Goal: Information Seeking & Learning: Find specific fact

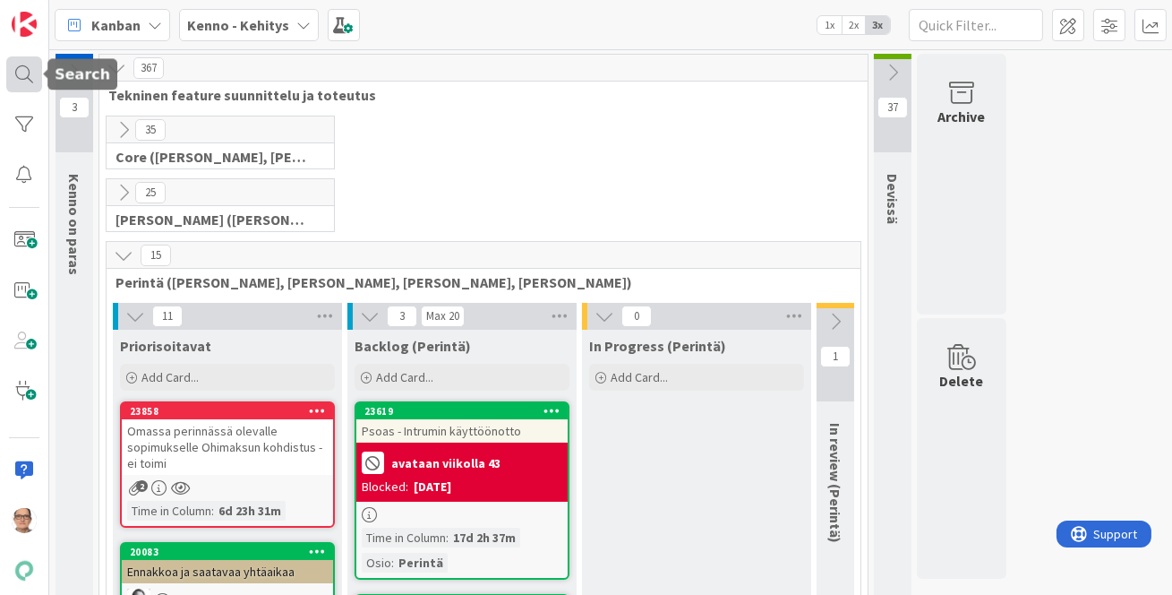
click at [29, 67] on div at bounding box center [24, 74] width 36 height 36
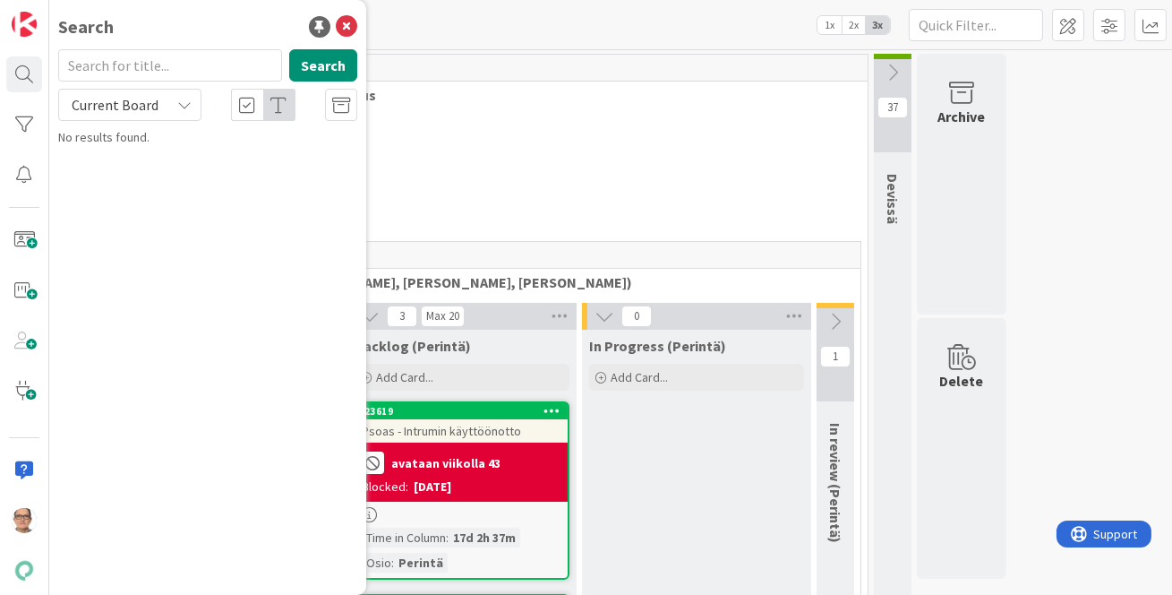
click at [111, 67] on input "text" at bounding box center [170, 65] width 224 height 32
type input "kela maksajana"
click at [133, 110] on span "Current Board" at bounding box center [115, 105] width 87 height 18
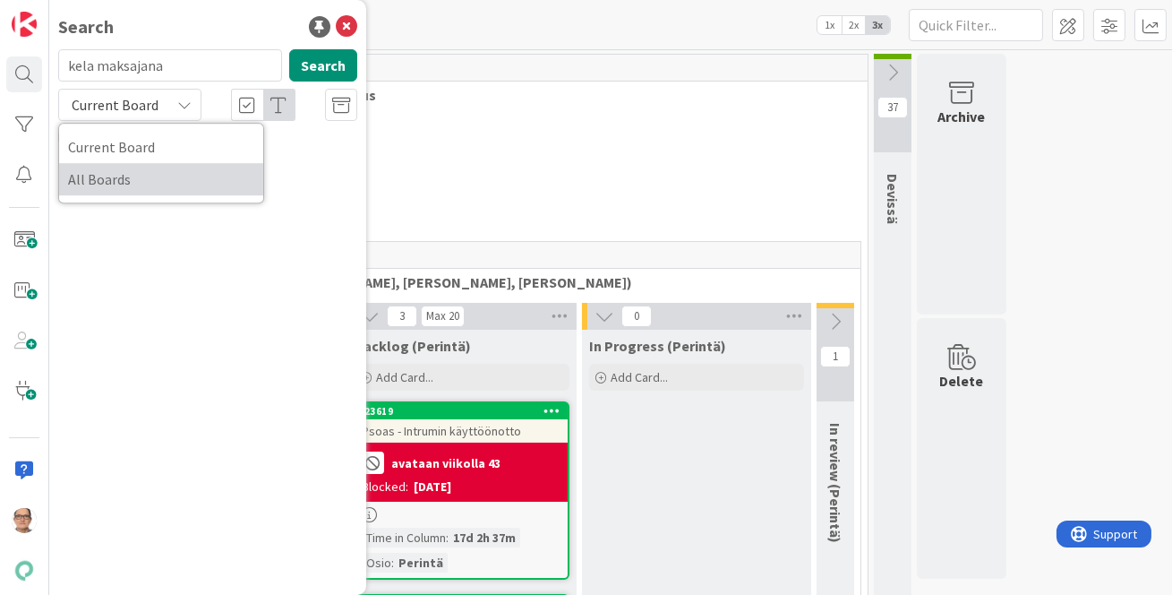
click at [129, 178] on span "All Boards" at bounding box center [161, 179] width 186 height 27
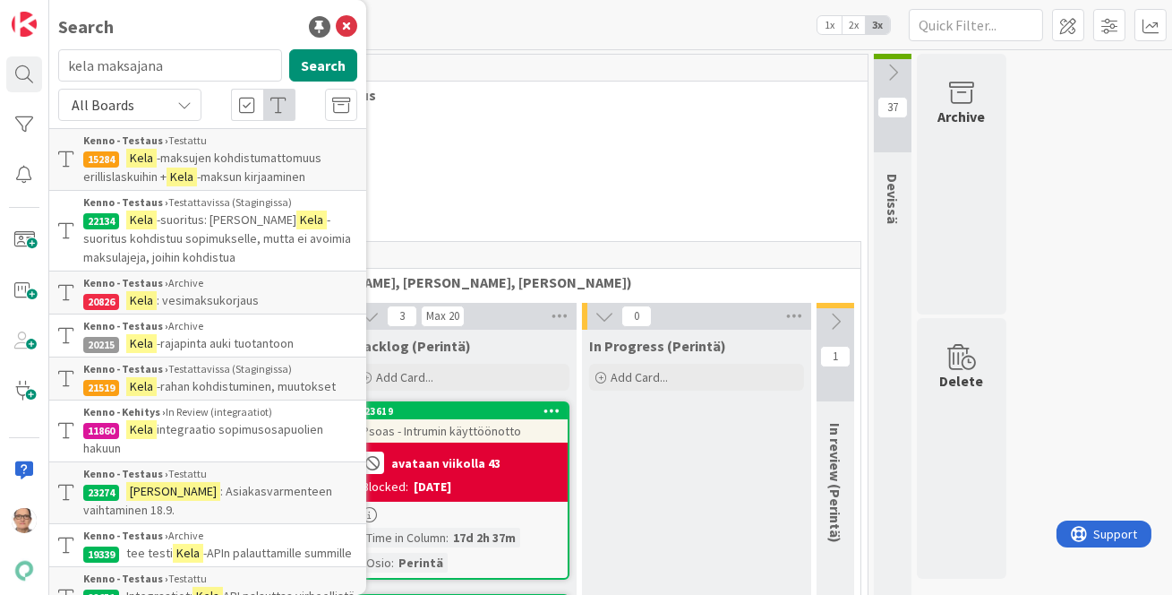
click at [209, 233] on span "-suoritus kohdistuu sopimukselle, mutta ei avoimia maksulajeja, joihin kohdistua" at bounding box center [217, 238] width 268 height 54
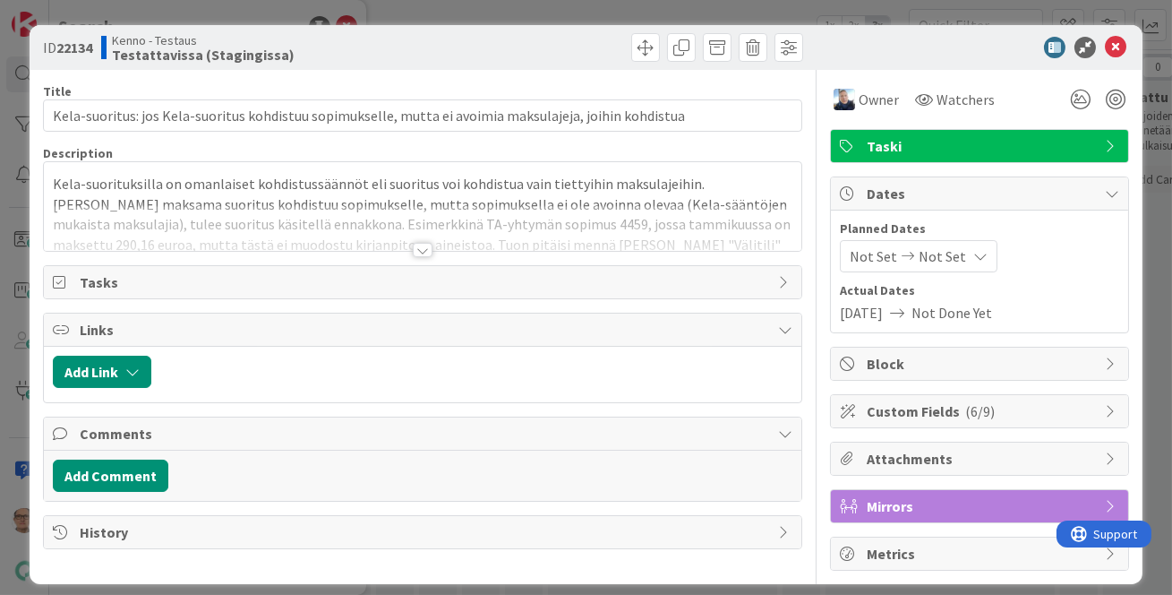
click at [406, 251] on div at bounding box center [423, 242] width 760 height 20
click at [415, 250] on div at bounding box center [423, 250] width 20 height 14
